Goal: Transaction & Acquisition: Purchase product/service

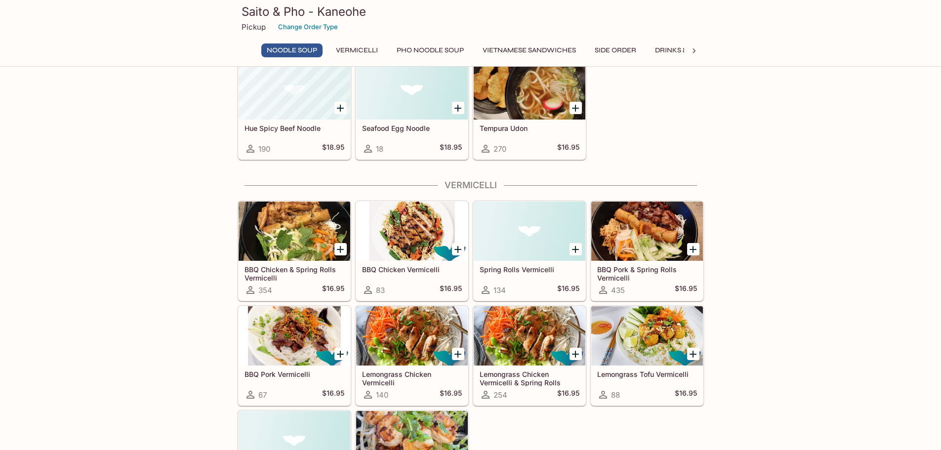
scroll to position [198, 0]
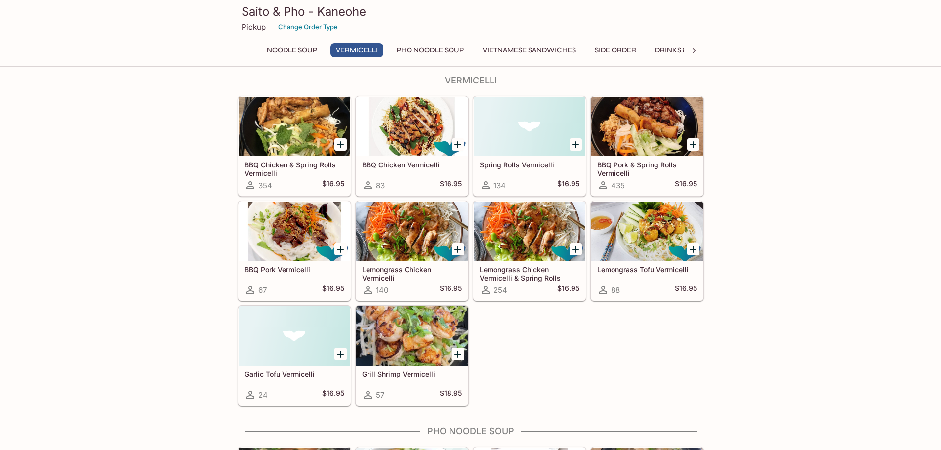
click at [287, 267] on h5 "BBQ Pork Vermicelli" at bounding box center [294, 269] width 100 height 8
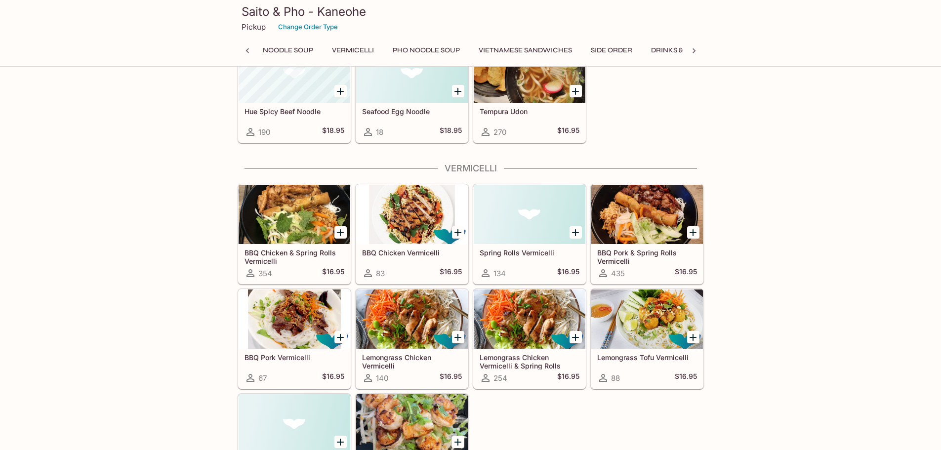
scroll to position [201, 0]
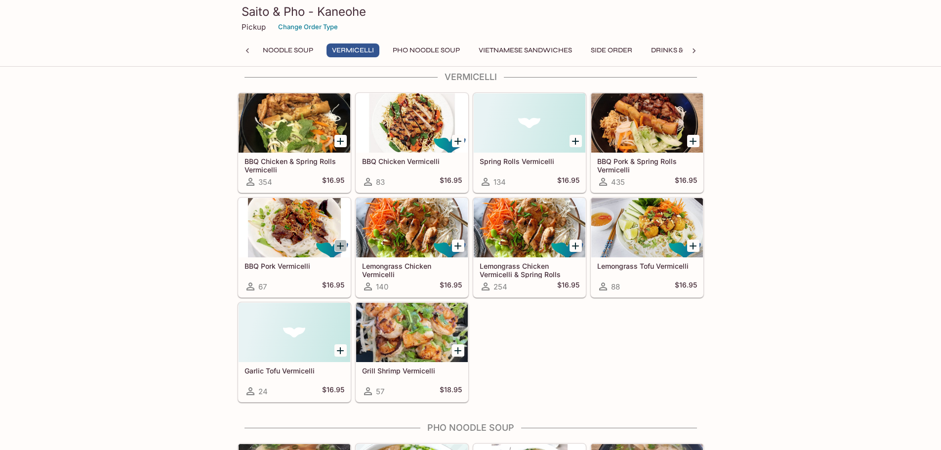
click at [342, 243] on icon "Add BBQ Pork Vermicelli" at bounding box center [340, 246] width 12 height 12
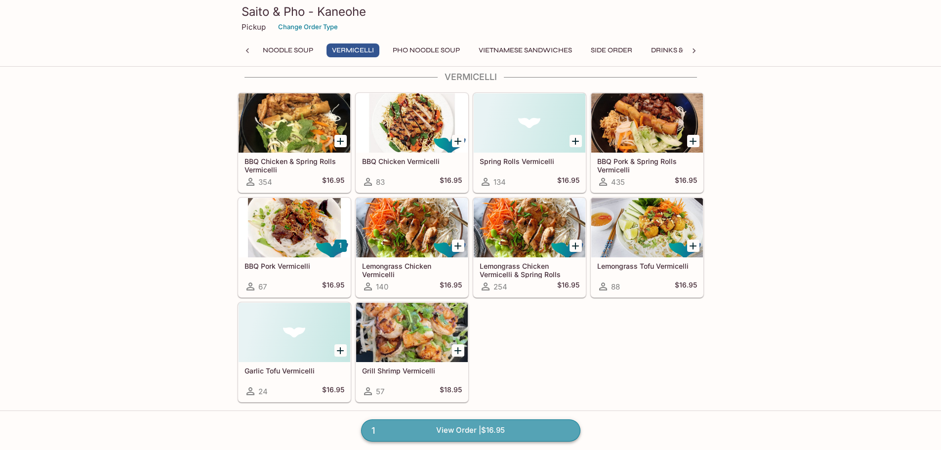
click at [390, 429] on link "1 View Order | $16.95" at bounding box center [470, 430] width 219 height 22
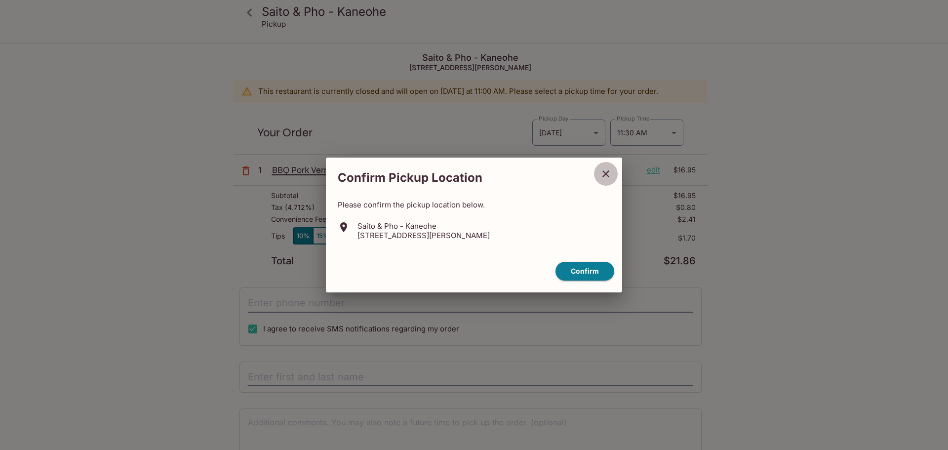
click at [606, 179] on icon "close" at bounding box center [606, 174] width 12 height 12
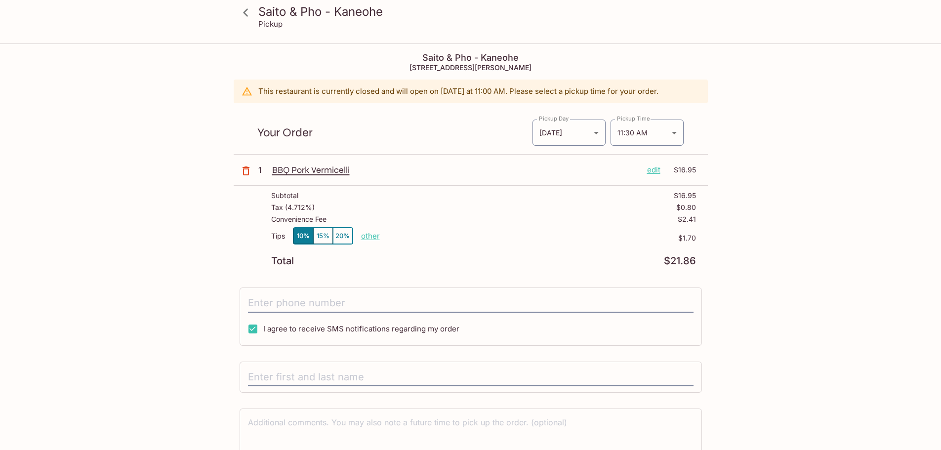
click at [245, 173] on icon "button" at bounding box center [246, 171] width 12 height 12
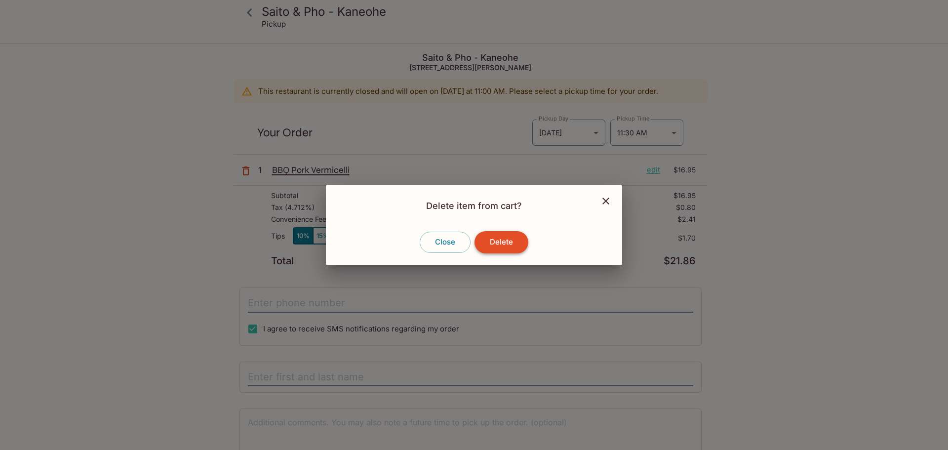
click at [514, 249] on button "Delete" at bounding box center [502, 242] width 54 height 22
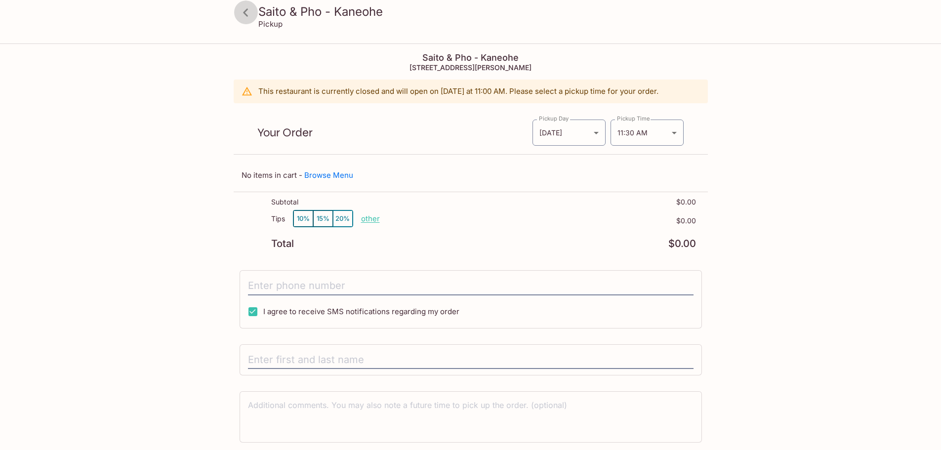
click at [250, 13] on icon at bounding box center [245, 12] width 17 height 17
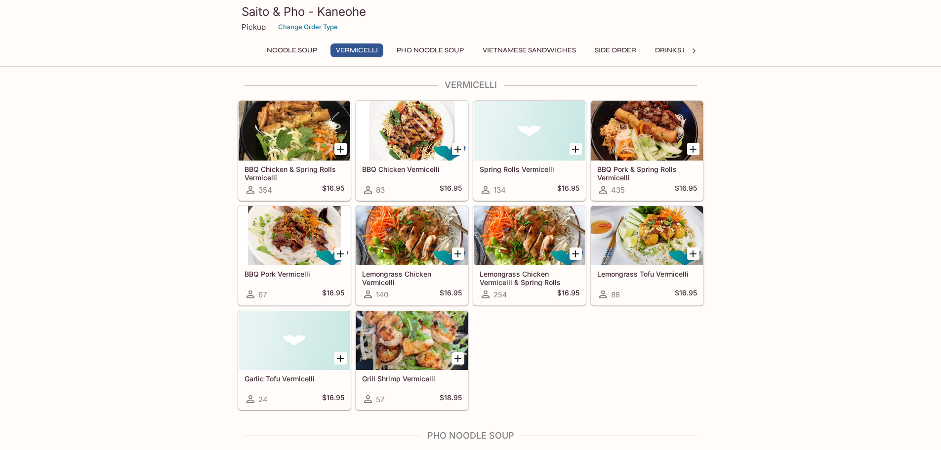
scroll to position [198, 0]
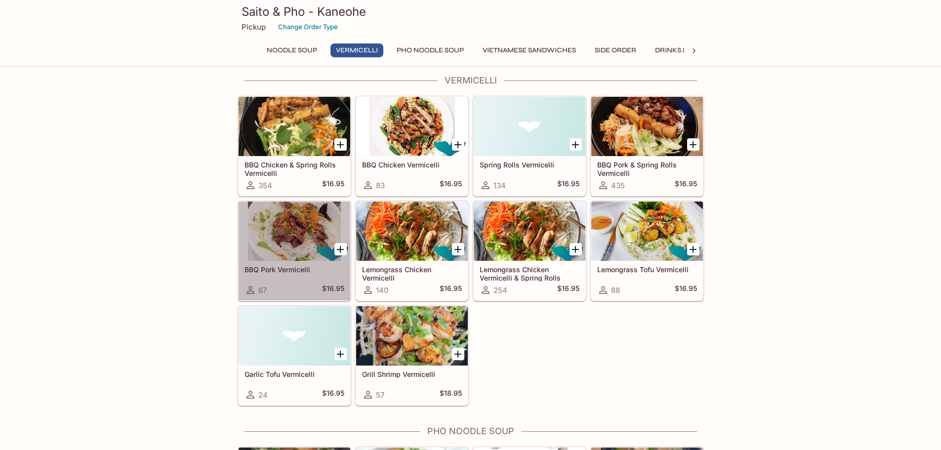
click at [287, 244] on div at bounding box center [295, 231] width 112 height 59
